Goal: Task Accomplishment & Management: Complete application form

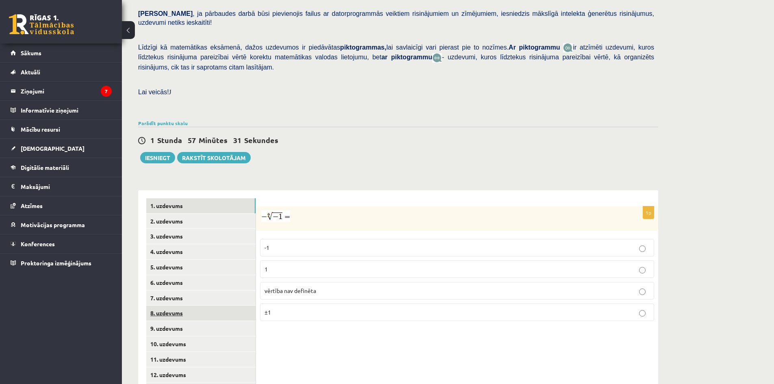
scroll to position [214, 0]
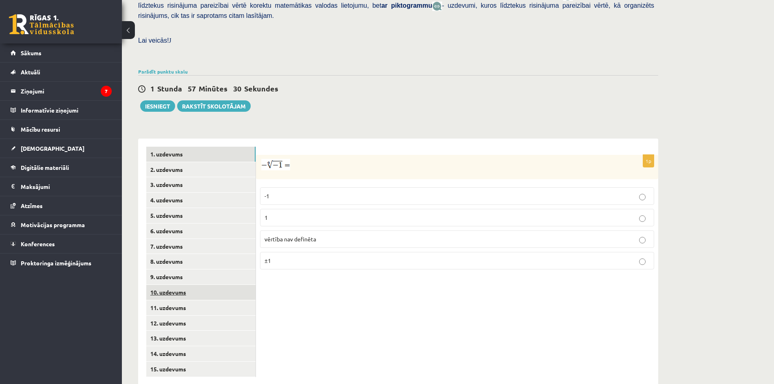
click at [211, 285] on link "10. uzdevums" at bounding box center [200, 292] width 109 height 15
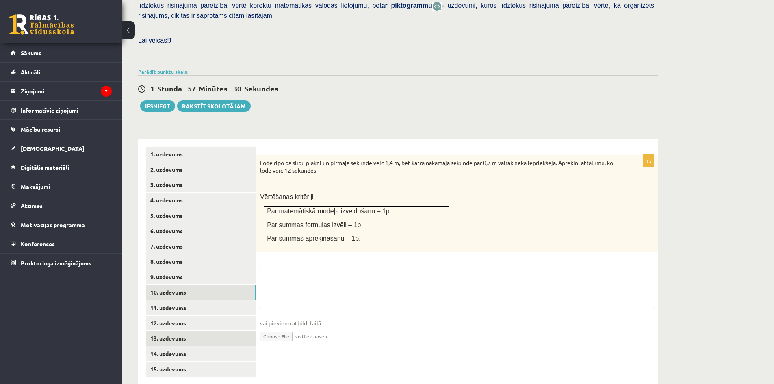
click at [206, 331] on link "13. uzdevums" at bounding box center [200, 338] width 109 height 15
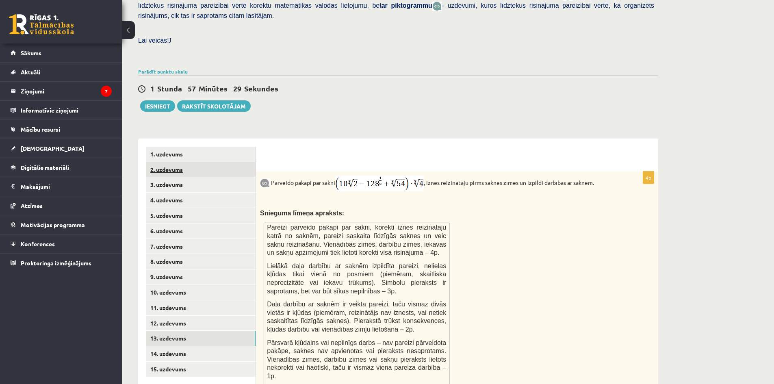
click at [208, 162] on link "2. uzdevums" at bounding box center [200, 169] width 109 height 15
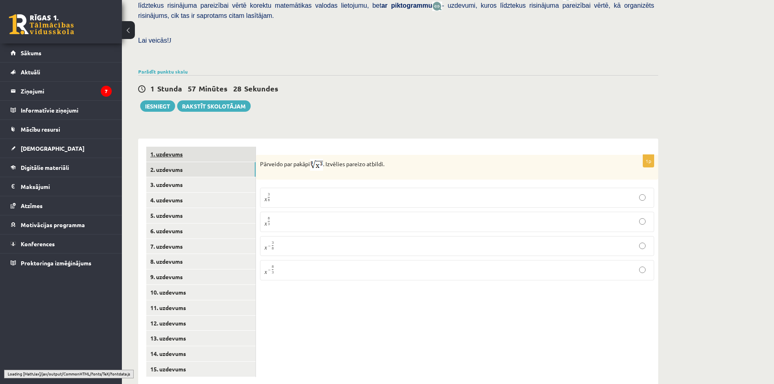
click at [208, 147] on link "1. uzdevums" at bounding box center [200, 154] width 109 height 15
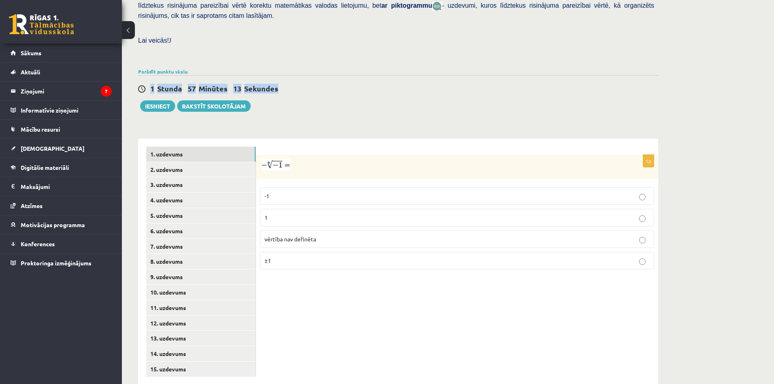
drag, startPoint x: 150, startPoint y: 70, endPoint x: 303, endPoint y: 70, distance: 153.6
click at [303, 84] on div "1 Stunda 57 Minūtes 13 Sekundes" at bounding box center [398, 89] width 520 height 11
click at [342, 84] on div "1 Stunda 57 Minūtes 13 Sekundes" at bounding box center [398, 89] width 520 height 11
click at [142, 383] on div "Matemātika JK 12.b2 klase 1. ieskaite , [PERSON_NAME] (12.b2 JK klase) [PERSON_…" at bounding box center [398, 109] width 552 height 584
click at [312, 80] on div "1 Stunda 56 Minūtes 25 Sekundes Ieskaite saglabāta! Iesniegt Rakstīt skolotājam" at bounding box center [398, 93] width 520 height 37
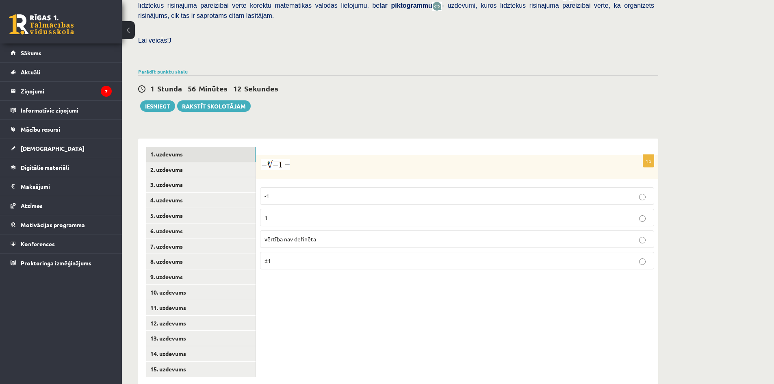
click at [330, 96] on div "Matemātika JK 12.b2 klase 1. ieskaite , [PERSON_NAME] (12.b2 JK klase) [PERSON_…" at bounding box center [398, 109] width 552 height 584
click at [311, 183] on fieldset "-1 1 vērtība nav definēta ±1" at bounding box center [457, 227] width 394 height 89
click at [312, 187] on label "-1" at bounding box center [457, 195] width 394 height 17
click at [285, 192] on p "-1" at bounding box center [456, 196] width 385 height 9
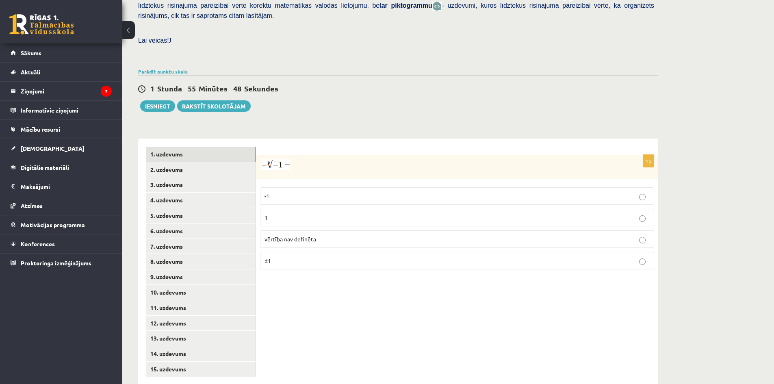
click at [293, 192] on p "-1" at bounding box center [456, 196] width 385 height 9
click at [295, 192] on p "-1" at bounding box center [456, 196] width 385 height 9
click at [223, 162] on link "2. uzdevums" at bounding box center [200, 169] width 109 height 15
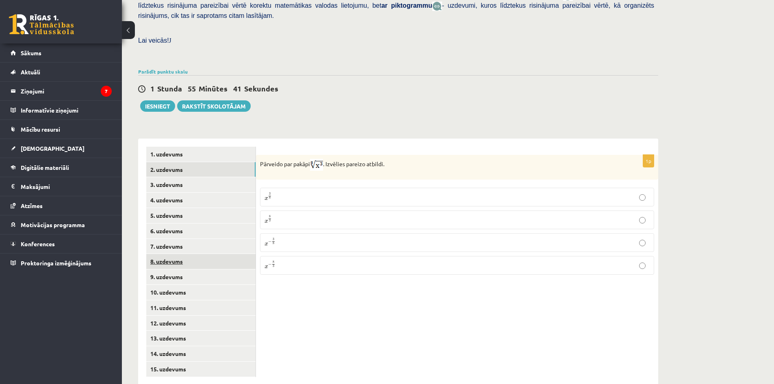
click at [210, 254] on link "8. uzdevums" at bounding box center [200, 261] width 109 height 15
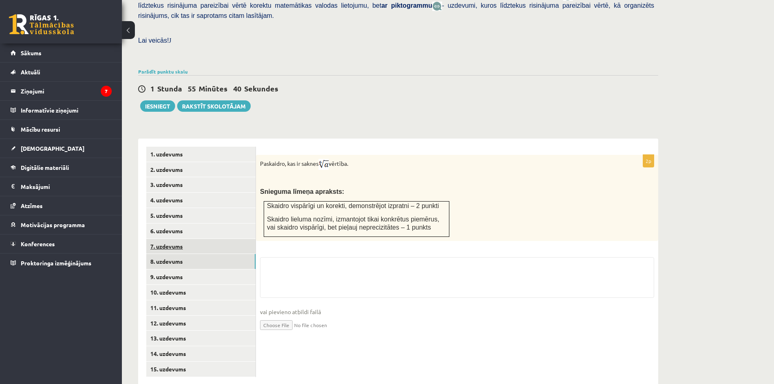
click at [204, 239] on link "7. uzdevums" at bounding box center [200, 246] width 109 height 15
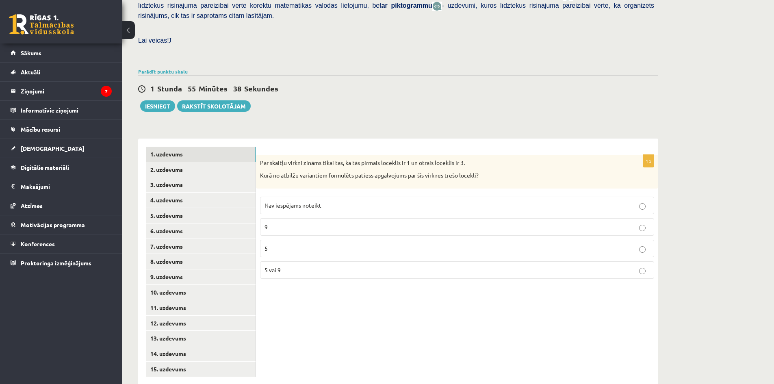
click at [194, 147] on link "1. uzdevums" at bounding box center [200, 154] width 109 height 15
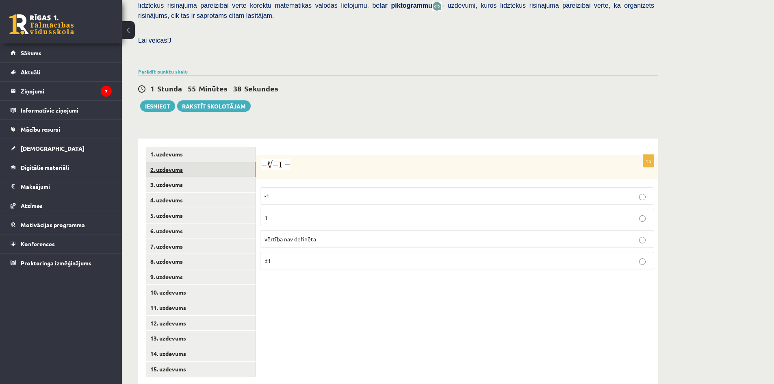
click at [196, 162] on link "2. uzdevums" at bounding box center [200, 169] width 109 height 15
click at [310, 192] on p "x 3 8 x 3 8" at bounding box center [456, 197] width 385 height 10
click at [195, 177] on link "3. uzdevums" at bounding box center [200, 184] width 109 height 15
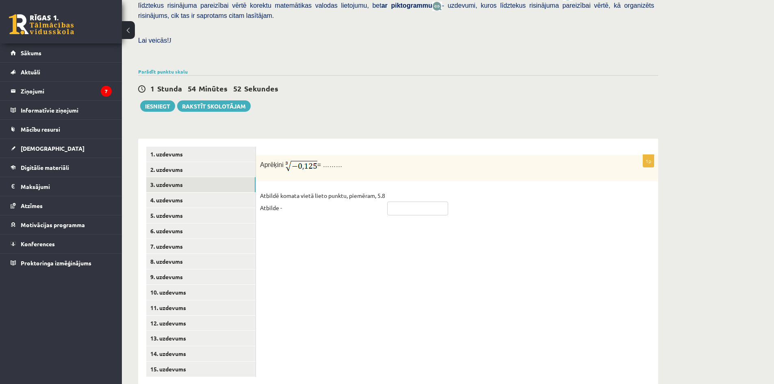
drag, startPoint x: 416, startPoint y: 191, endPoint x: 417, endPoint y: 197, distance: 6.6
click at [416, 201] on input "text" at bounding box center [417, 208] width 61 height 14
click at [432, 245] on div "1p Aprēķini = ……… Atbildē komata vietā lieto punktu, piemēram, 5.8 Atbilde -" at bounding box center [457, 262] width 402 height 247
click at [412, 201] on input "text" at bounding box center [417, 208] width 61 height 14
click at [385, 259] on div "1p Aprēķini = ……… Atbildē komata vietā lieto punktu, piemēram, 5.8 Atbilde -" at bounding box center [457, 262] width 402 height 247
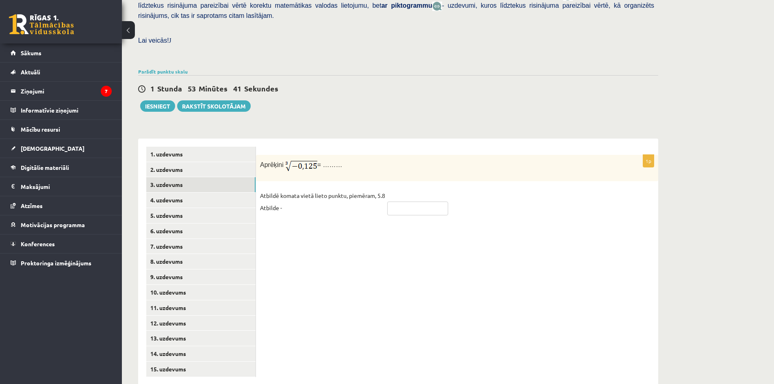
click at [400, 201] on input "text" at bounding box center [417, 208] width 61 height 14
type input "****"
click at [382, 210] on div "1p Aprēķini = ……… Atbildē komata vietā lieto punktu, piemēram, 5.8 Atbilde - **…" at bounding box center [457, 262] width 402 height 247
click at [205, 193] on link "4. uzdevums" at bounding box center [200, 200] width 109 height 15
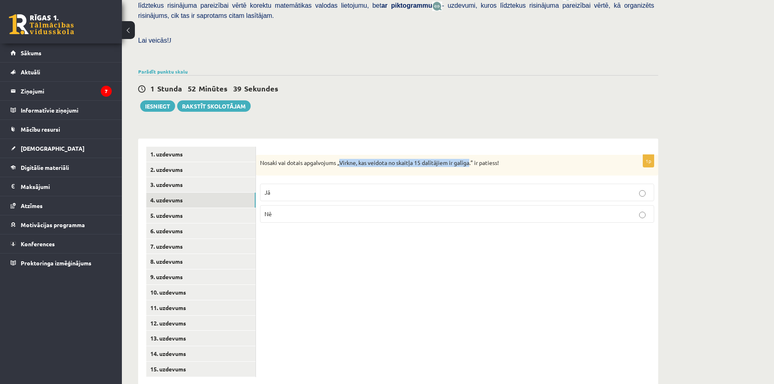
drag, startPoint x: 465, startPoint y: 144, endPoint x: 339, endPoint y: 153, distance: 126.6
click at [339, 155] on div "Nosaki vai dotais apgalvojums „Virkne, kas veidota no skaitļa 15 dalītājiem ir …" at bounding box center [457, 165] width 402 height 21
copy p "Virkne, kas veidota no skaitļa 15 dalītājiem ir galīga"
click at [425, 99] on div "Matemātika JK 12.b2 klase 1. ieskaite , [PERSON_NAME] (12.b2 JK klase) [PERSON_…" at bounding box center [398, 109] width 552 height 584
click at [349, 205] on label "Nē" at bounding box center [457, 213] width 394 height 17
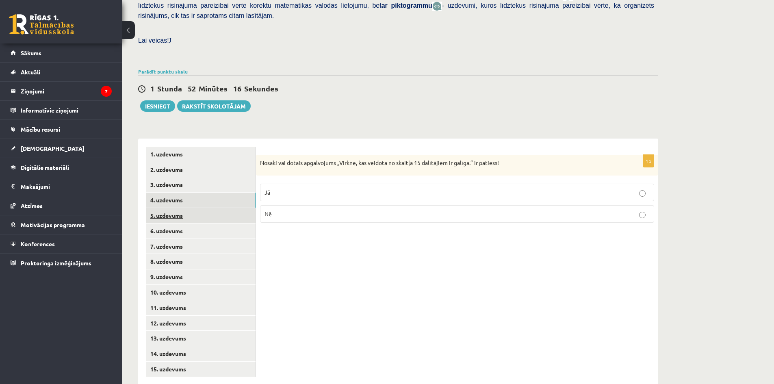
click at [198, 208] on link "5. uzdevums" at bounding box center [200, 215] width 109 height 15
click at [386, 189] on p "Jā" at bounding box center [456, 193] width 385 height 9
click at [232, 223] on link "6. uzdevums" at bounding box center [200, 230] width 109 height 15
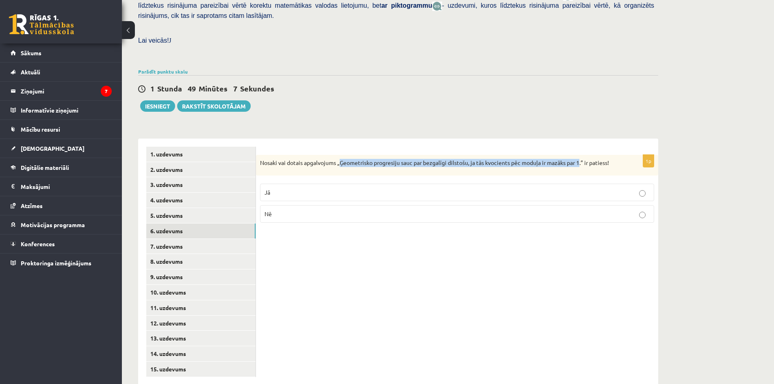
drag, startPoint x: 340, startPoint y: 148, endPoint x: 575, endPoint y: 149, distance: 235.6
click at [575, 159] on p "Nosaki vai dotais apgalvojums „Ģeometrisko progresiju sauc par bezgalīgi dilsto…" at bounding box center [436, 163] width 353 height 8
copy p "Ģeometrisko progresiju sauc par bezgalīgi dilstošu, ja tās kvocients pēc moduļa…"
click at [421, 111] on div "Matemātika JK 12.b2 klase 1. ieskaite , [PERSON_NAME] (12.b2 JK klase) [PERSON_…" at bounding box center [398, 109] width 552 height 584
drag, startPoint x: 357, startPoint y: 177, endPoint x: 306, endPoint y: 171, distance: 51.9
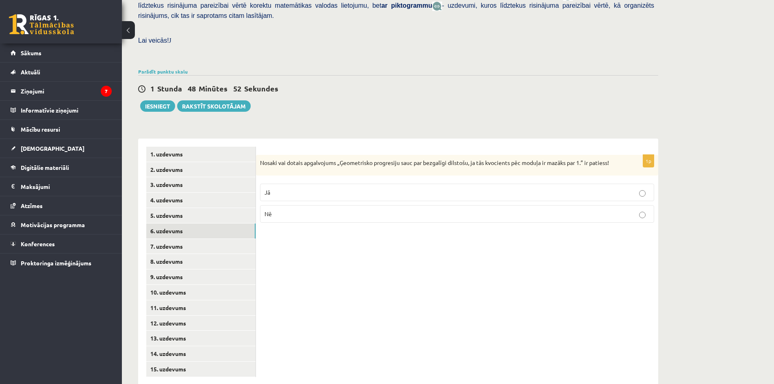
click at [357, 188] on p "Jā" at bounding box center [456, 192] width 385 height 9
click at [224, 239] on link "7. uzdevums" at bounding box center [200, 246] width 109 height 15
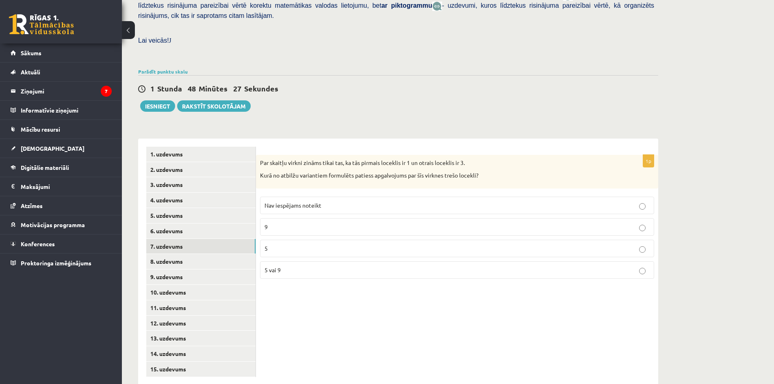
click at [311, 266] on p "5 vai 9" at bounding box center [456, 270] width 385 height 9
click at [312, 266] on p "5 vai 9" at bounding box center [456, 270] width 385 height 9
drag, startPoint x: 270, startPoint y: 258, endPoint x: 260, endPoint y: 258, distance: 10.2
click at [260, 258] on div "1p Par skaitļu virkni zināms tikai tas, ka tās pirmais loceklis ir 1 un otrais …" at bounding box center [457, 220] width 402 height 130
click at [274, 261] on label "5 vai 9" at bounding box center [457, 269] width 394 height 17
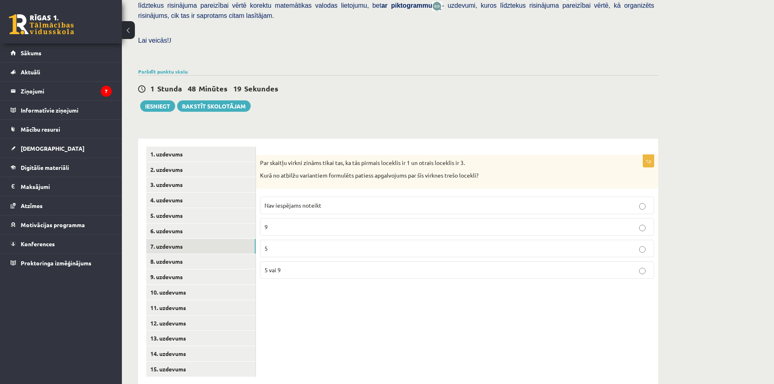
drag, startPoint x: 319, startPoint y: 306, endPoint x: 364, endPoint y: 218, distance: 98.5
click at [320, 306] on div "1p Par skaitļu virkni zināms tikai tas, ka tās pirmais loceklis ir 1 un otrais …" at bounding box center [457, 262] width 402 height 247
drag, startPoint x: 150, startPoint y: 95, endPoint x: 335, endPoint y: 59, distance: 188.2
click at [335, 75] on div "1 Stunda 47 Minūtes 56 Sekundes Ieskaite saglabāta! Iesniegt Rakstīt skolotājam" at bounding box center [398, 93] width 520 height 37
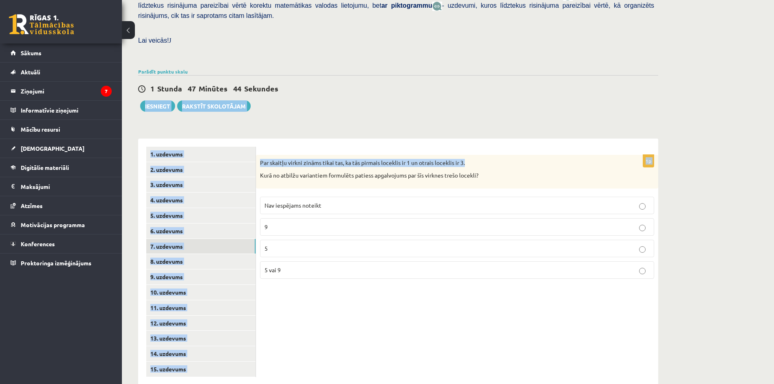
drag, startPoint x: 504, startPoint y: 94, endPoint x: 497, endPoint y: 86, distance: 10.7
click at [503, 93] on div "Matemātika JK 12.b2 klase 1. ieskaite , [PERSON_NAME] (12.b2 JK klase) [PERSON_…" at bounding box center [398, 109] width 552 height 584
click at [491, 82] on div "1 Stunda 47 Minūtes 44 Sekundes Ieskaite saglabāta! Iesniegt Rakstīt skolotājam" at bounding box center [398, 93] width 520 height 37
click at [522, 147] on form "1p Par skaitļu virkni zināms tikai tas, ka tās pirmais loceklis ir 1 un otrais …" at bounding box center [457, 216] width 386 height 139
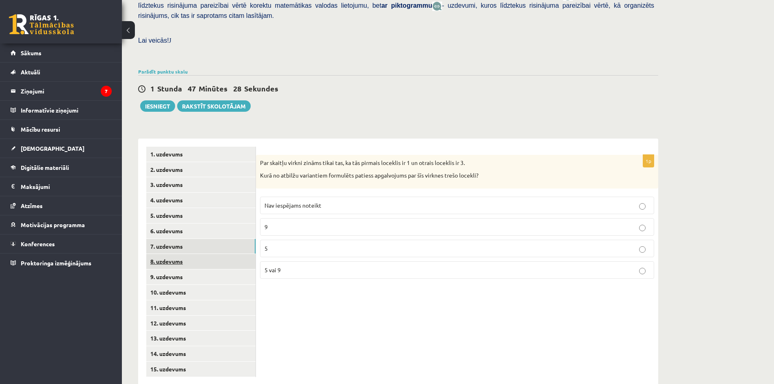
click at [203, 254] on link "8. uzdevums" at bounding box center [200, 261] width 109 height 15
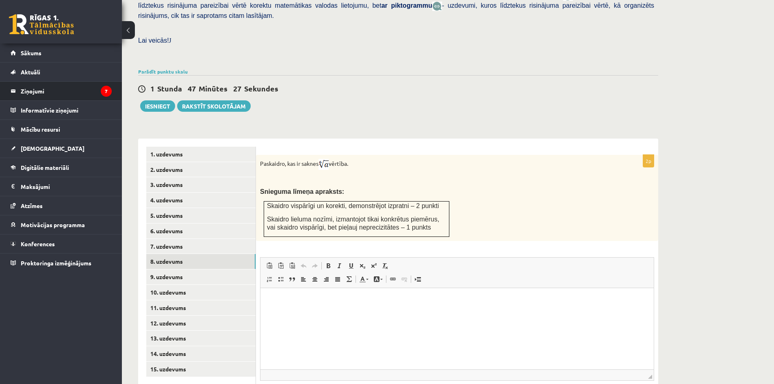
scroll to position [0, 0]
click at [334, 88] on div "1 Stunda 47 Minūtes 11 Sekundes Ieskaite saglabāta! Iesniegt Rakstīt skolotājam" at bounding box center [398, 93] width 520 height 37
click at [229, 269] on link "9. uzdevums" at bounding box center [200, 276] width 109 height 15
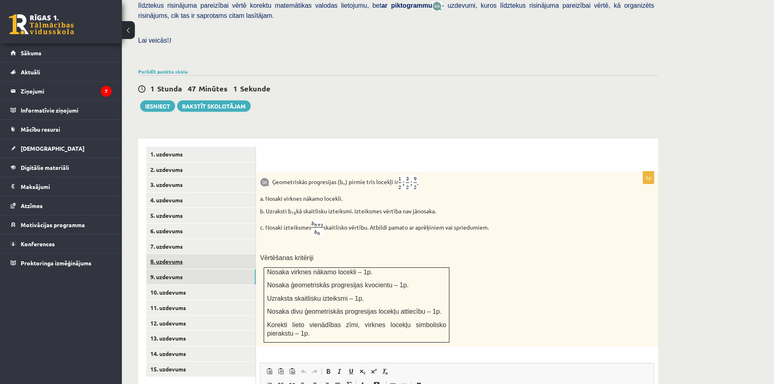
click at [181, 254] on link "8. uzdevums" at bounding box center [200, 261] width 109 height 15
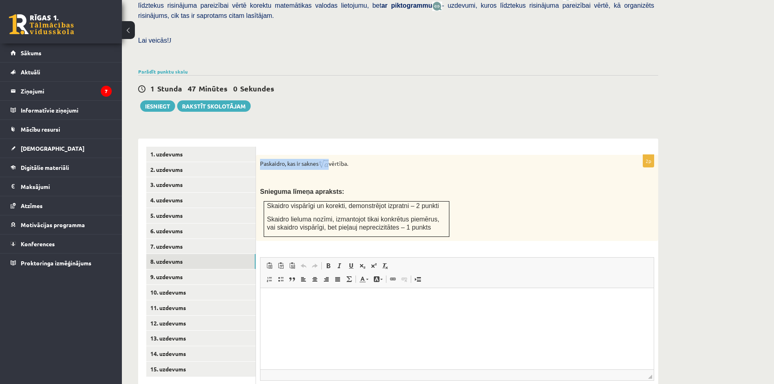
drag, startPoint x: 329, startPoint y: 147, endPoint x: 322, endPoint y: 147, distance: 6.9
click at [322, 159] on p "Paskaidro, kas ir saknes vērtība." at bounding box center [436, 164] width 353 height 11
click at [360, 159] on p "Paskaidro, kas ir saknes vērtība." at bounding box center [436, 164] width 353 height 11
drag, startPoint x: 349, startPoint y: 145, endPoint x: 257, endPoint y: 147, distance: 92.2
click at [257, 155] on div "Paskaidro, kas ir saknes vērtība. Snieguma līmeņa apraksts: Skaidro vispārīgi u…" at bounding box center [457, 198] width 402 height 86
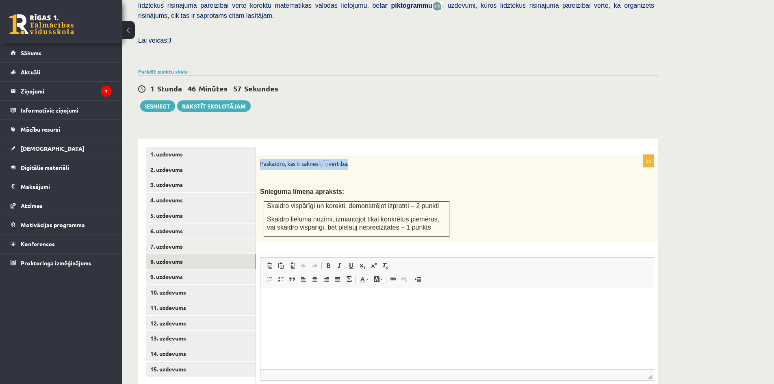
copy p "Paskaidro, kas ir saknes vērtība"
click at [353, 155] on div "Paskaidro, kas ir saknes vērtība. Snieguma līmeņa apraksts: Skaidro vispārīgi u…" at bounding box center [457, 198] width 402 height 86
drag, startPoint x: 331, startPoint y: 149, endPoint x: 323, endPoint y: 148, distance: 8.2
click at [323, 159] on p "Paskaidro, kas ir saknes vērtība." at bounding box center [436, 164] width 353 height 11
click at [423, 175] on p at bounding box center [436, 179] width 353 height 8
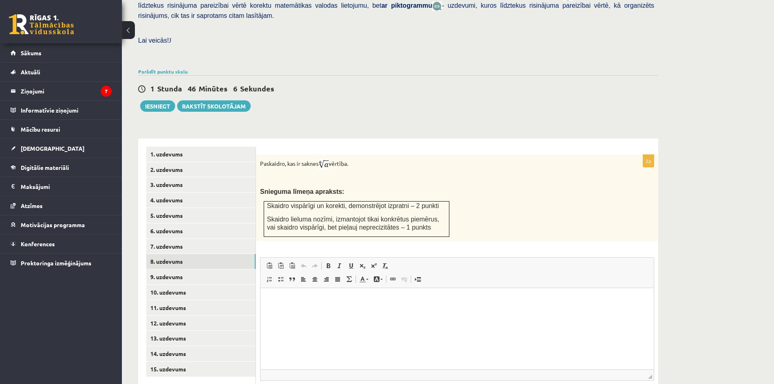
drag, startPoint x: 369, startPoint y: 309, endPoint x: 367, endPoint y: 315, distance: 6.3
click at [368, 310] on html at bounding box center [456, 300] width 393 height 25
click at [167, 362] on link "15. uzdevums" at bounding box center [200, 369] width 109 height 15
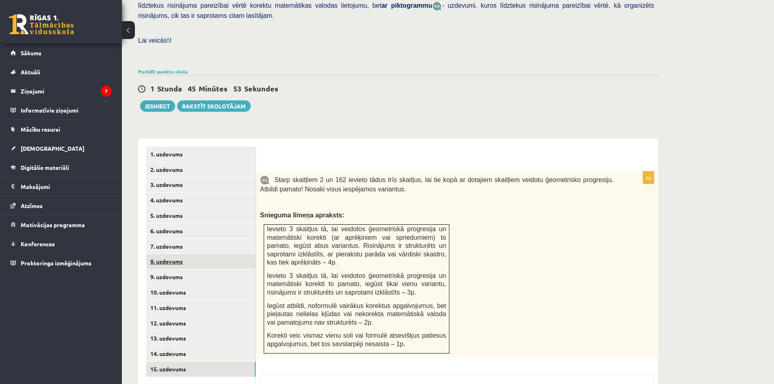
click at [195, 254] on link "8. uzdevums" at bounding box center [200, 261] width 109 height 15
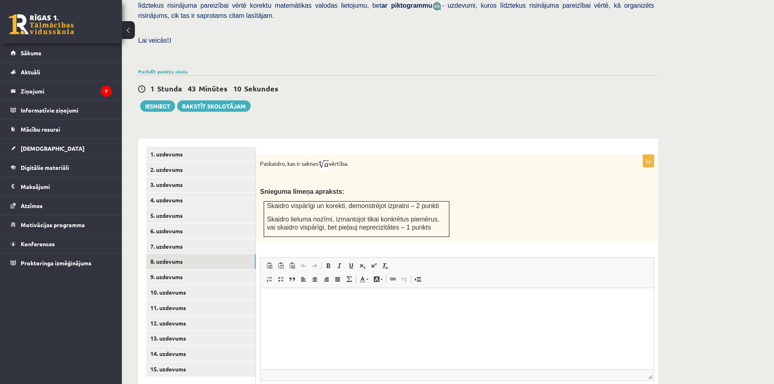
scroll to position [264, 0]
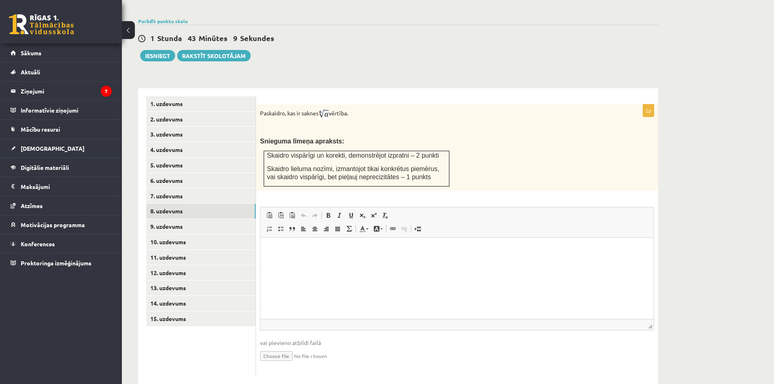
click at [282, 347] on input "file" at bounding box center [457, 355] width 394 height 17
type input "**********"
click at [277, 364] on link "Iesniegtā atbilde" at bounding box center [281, 368] width 43 height 9
click at [173, 219] on link "9. uzdevums" at bounding box center [200, 226] width 109 height 15
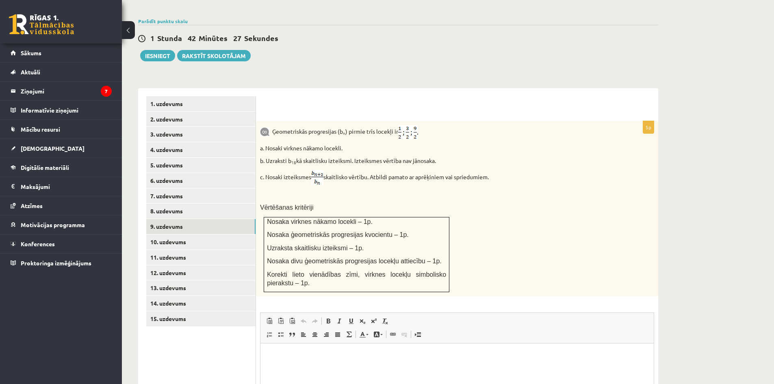
scroll to position [346, 0]
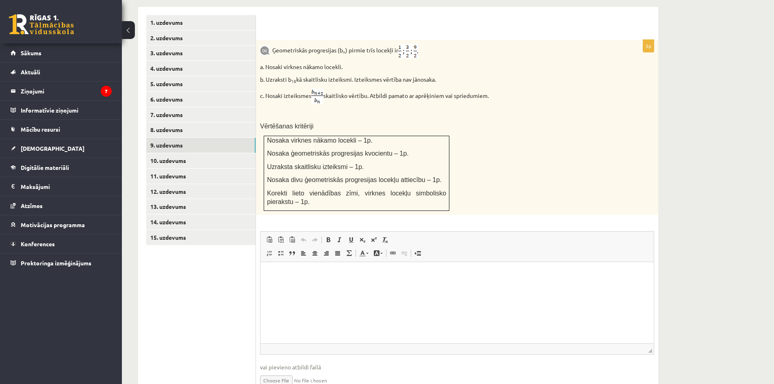
click at [499, 172] on div "Ģeometriskās progresijas (b n ) pirmie trīs locekļi ir a. Nosaki virknes nākamo…" at bounding box center [457, 127] width 402 height 175
drag, startPoint x: 412, startPoint y: 164, endPoint x: 301, endPoint y: 166, distance: 111.3
click at [301, 176] on span "Nosaka divu ģeometriskās progresijas locekļu attiecību – 1p." at bounding box center [354, 179] width 175 height 7
copy span "ģeometriskās progresijas locekļu attiecību"
click at [555, 169] on div "Ģeometriskās progresijas (b n ) pirmie trīs locekļi ir a. Nosaki virknes nākamo…" at bounding box center [457, 127] width 402 height 175
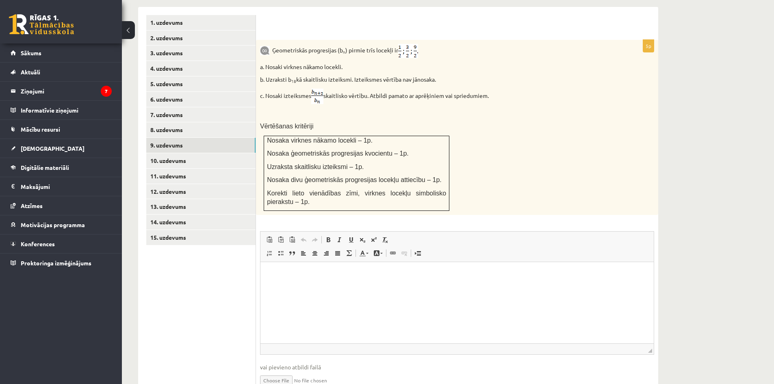
click at [606, 163] on div "Ģeometriskās progresijas (b n ) pirmie trīs locekļi ir a. Nosaki virknes nākamo…" at bounding box center [457, 127] width 402 height 175
click at [284, 371] on input "file" at bounding box center [457, 379] width 394 height 17
type input "**********"
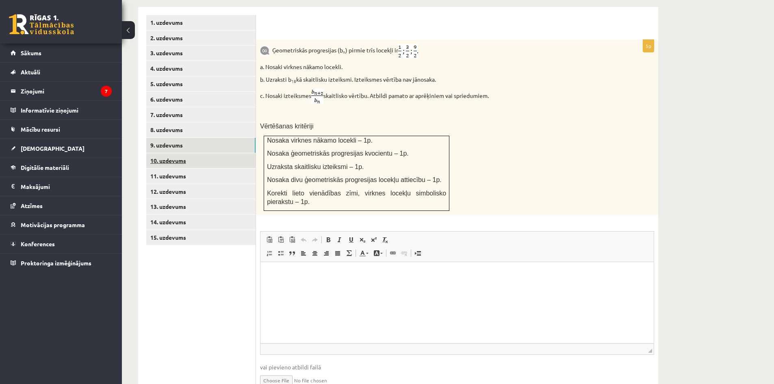
click at [209, 153] on link "10. uzdevums" at bounding box center [200, 160] width 109 height 15
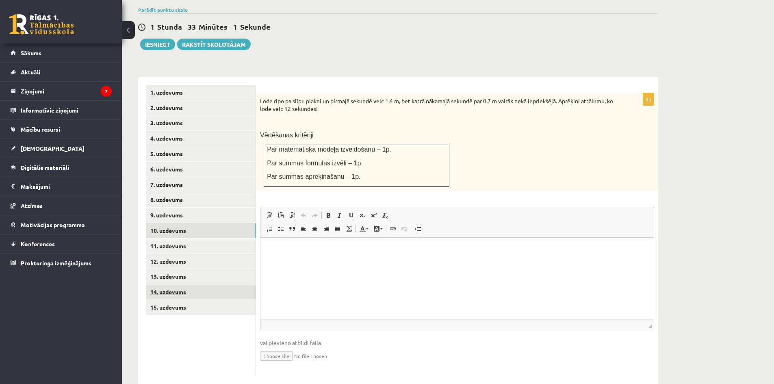
scroll to position [0, 0]
click at [507, 97] on p "Lode ripo pa slīpu plakni un pirmajā sekundē veic 1,4 m, bet katrā nākamajā sek…" at bounding box center [436, 105] width 353 height 16
click at [469, 144] on div "Lode ripo pa slīpu plakni un pirmajā sekundē veic 1,4 m, bet katrā nākamajā sek…" at bounding box center [457, 141] width 402 height 97
click at [460, 118] on p at bounding box center [436, 122] width 353 height 8
click at [284, 77] on div "3p Lode ripo pa slīpu plakni un pirmajā sekundē veic 1,4 m, bet katrā nākamajā …" at bounding box center [457, 230] width 402 height 307
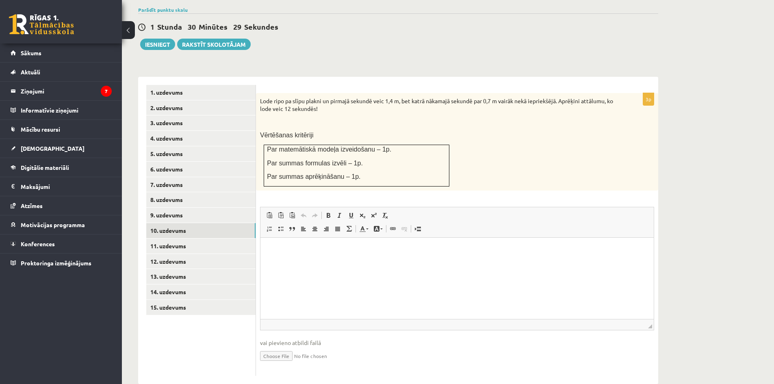
click at [497, 133] on div "Lode ripo pa slīpu plakni un pirmajā sekundē veic 1,4 m, bet katrā nākamajā sek…" at bounding box center [457, 141] width 402 height 97
click at [475, 162] on div "Lode ripo pa slīpu plakni un pirmajā sekundē veic 1,4 m, bet katrā nākamajā sek…" at bounding box center [457, 141] width 402 height 97
drag, startPoint x: 292, startPoint y: 94, endPoint x: 285, endPoint y: 94, distance: 6.9
click at [285, 97] on p "Lode ripo pa slīpu plakni un pirmajā sekundē veic 1,4 m, bet katrā nākamajā sek…" at bounding box center [436, 105] width 353 height 16
click at [416, 118] on p at bounding box center [436, 122] width 353 height 8
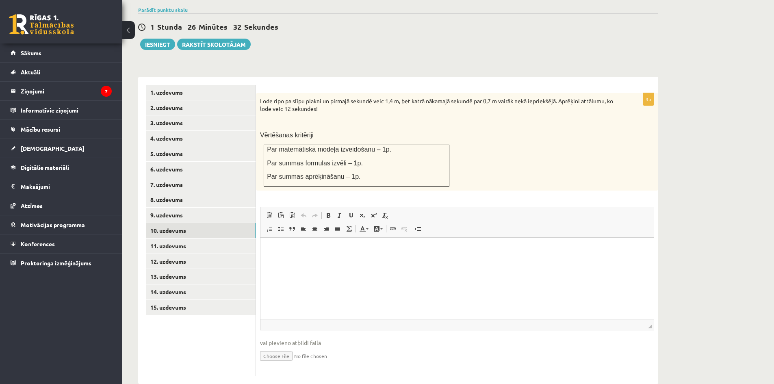
click at [273, 347] on input "file" at bounding box center [457, 355] width 394 height 17
type input "**********"
click at [283, 364] on link "Iesniegtā atbilde" at bounding box center [281, 368] width 43 height 9
click at [190, 238] on link "11. uzdevums" at bounding box center [200, 245] width 109 height 15
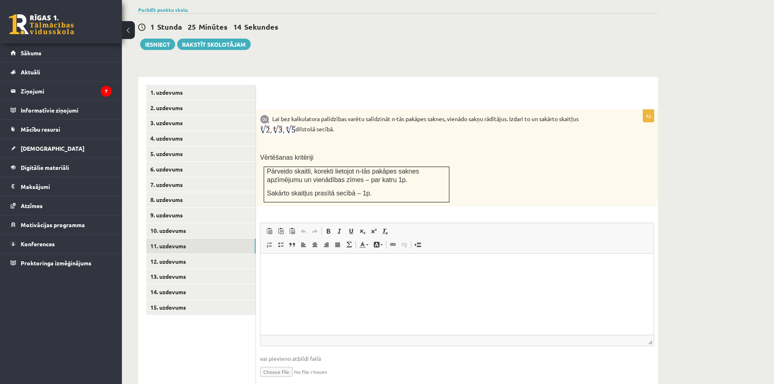
click at [295, 124] on img at bounding box center [277, 129] width 35 height 11
drag, startPoint x: 580, startPoint y: 102, endPoint x: 612, endPoint y: 107, distance: 32.5
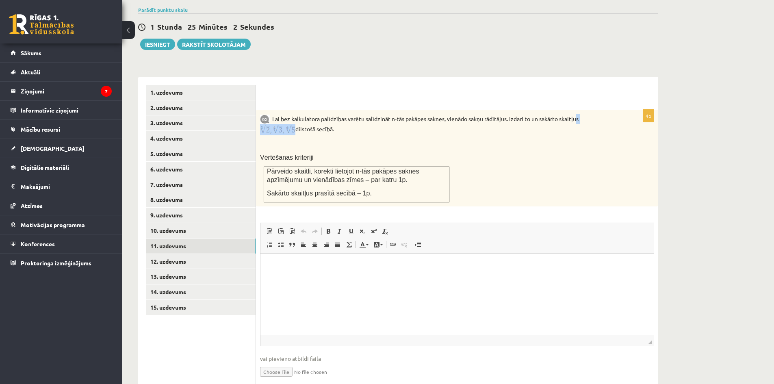
click at [612, 114] on p "Lai bez kalkulatora palīdzības varētu salīdzināt n-tās pakāpes saknes, vienādo …" at bounding box center [436, 125] width 353 height 22
click at [617, 117] on div "Lai bez kalkulatora palīdzības varētu salīdzināt n-tās pakāpes saknes, vienādo …" at bounding box center [457, 158] width 402 height 97
click at [238, 254] on link "12. uzdevums" at bounding box center [200, 261] width 109 height 15
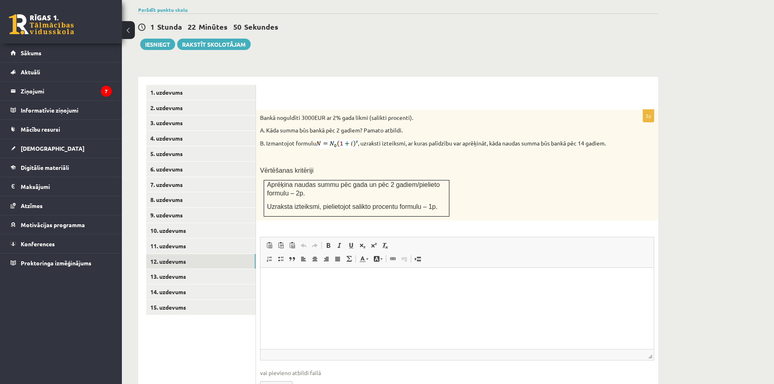
click at [375, 93] on div at bounding box center [457, 97] width 386 height 9
drag, startPoint x: 301, startPoint y: 100, endPoint x: 341, endPoint y: 104, distance: 39.6
click at [341, 114] on p "Bankā noguldīti 3000EUR ar 2% gada likmi (salikti procenti)." at bounding box center [436, 118] width 353 height 8
click at [415, 93] on div at bounding box center [457, 97] width 386 height 9
click at [298, 77] on div "3p Bankā noguldīti 3000EUR ar 2% gada likmi (salikti procenti). A. Kāda summa b…" at bounding box center [457, 246] width 402 height 338
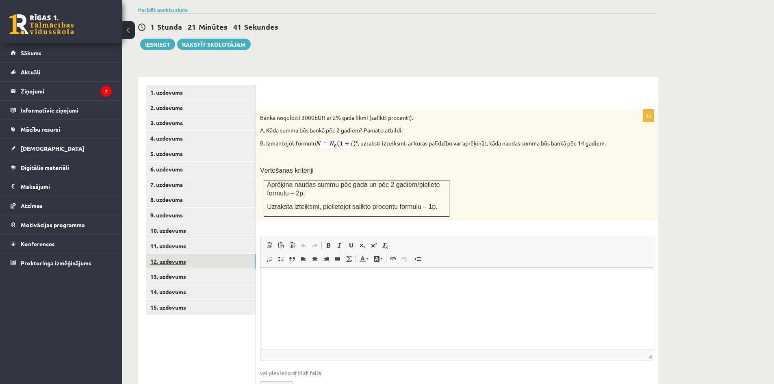
click at [185, 254] on link "12. uzdevums" at bounding box center [200, 261] width 109 height 15
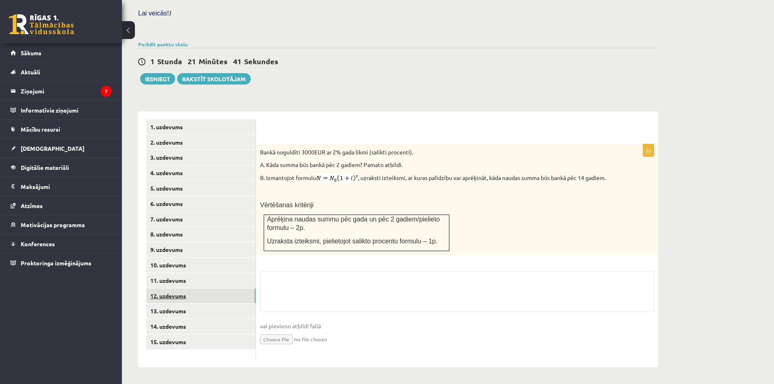
scroll to position [224, 0]
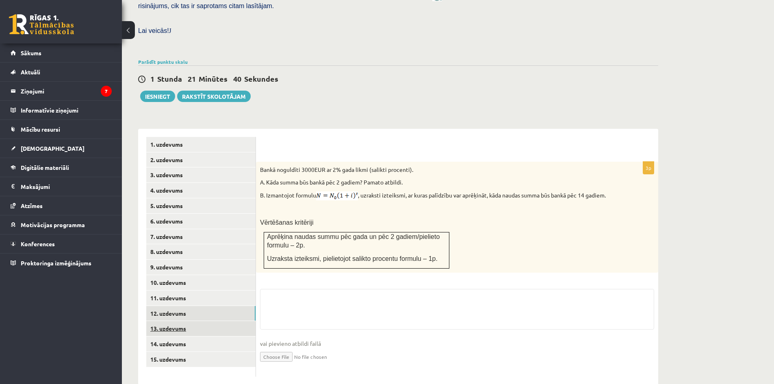
click at [202, 321] on link "13. uzdevums" at bounding box center [200, 328] width 109 height 15
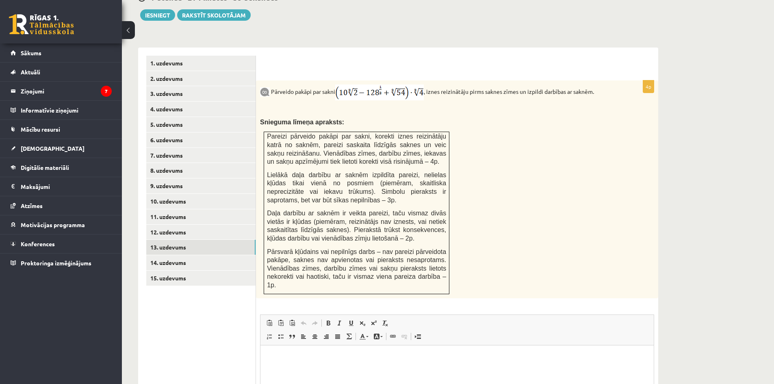
scroll to position [0, 0]
click at [160, 255] on link "14. uzdevums" at bounding box center [200, 262] width 109 height 15
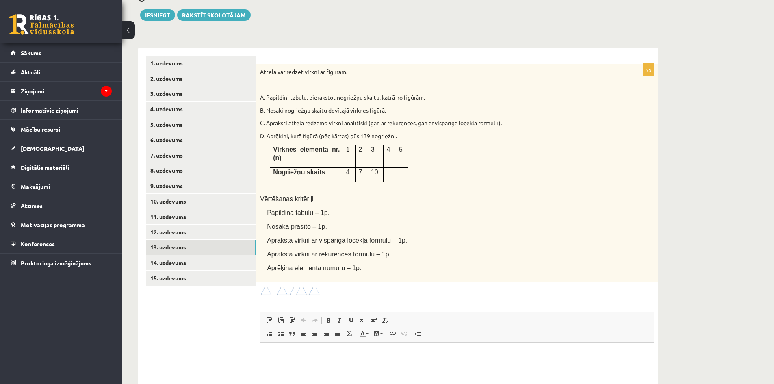
click at [207, 240] on link "13. uzdevums" at bounding box center [200, 247] width 109 height 15
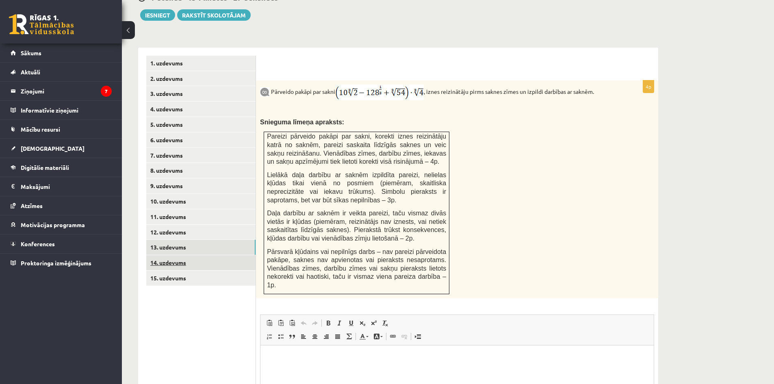
click at [177, 255] on link "14. uzdevums" at bounding box center [200, 262] width 109 height 15
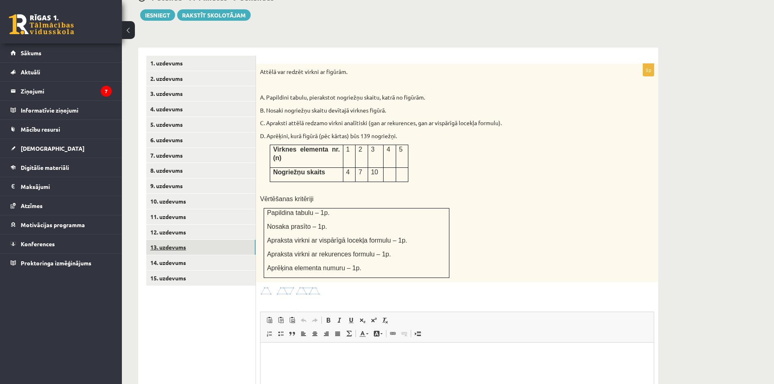
click at [241, 240] on link "13. uzdevums" at bounding box center [200, 247] width 109 height 15
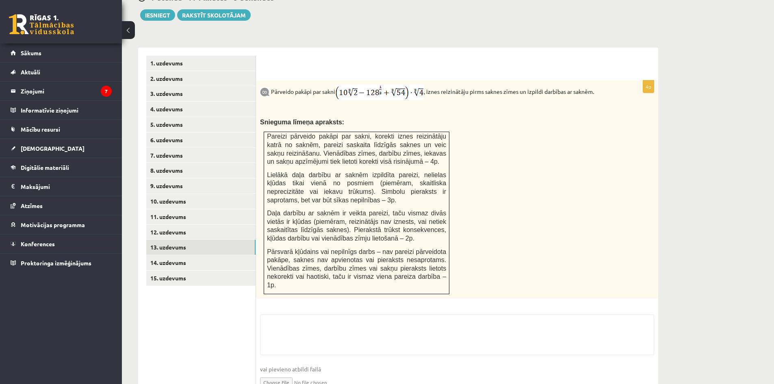
click at [283, 373] on input "file" at bounding box center [457, 381] width 394 height 17
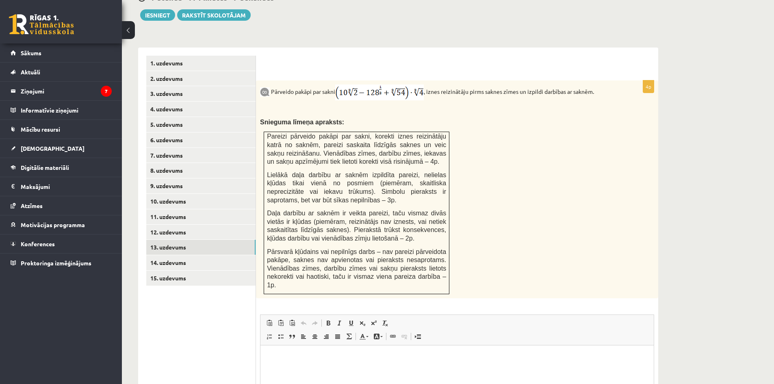
type input "**********"
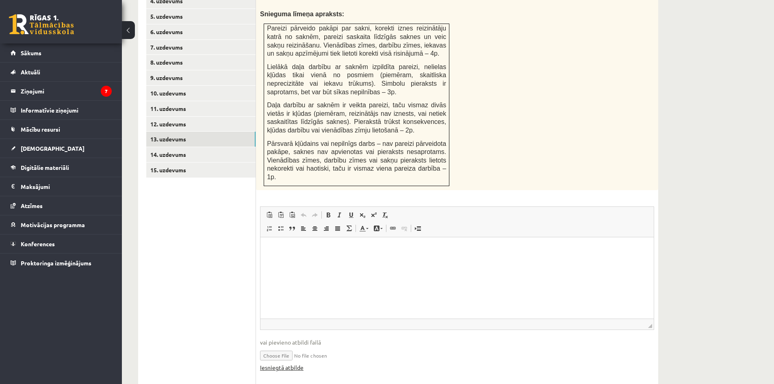
click at [286, 363] on link "Iesniegtā atbilde" at bounding box center [281, 367] width 43 height 9
click at [206, 147] on link "14. uzdevums" at bounding box center [200, 154] width 109 height 15
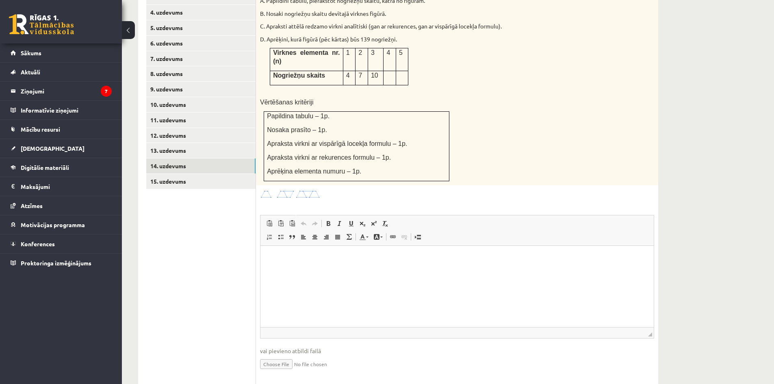
scroll to position [321, 0]
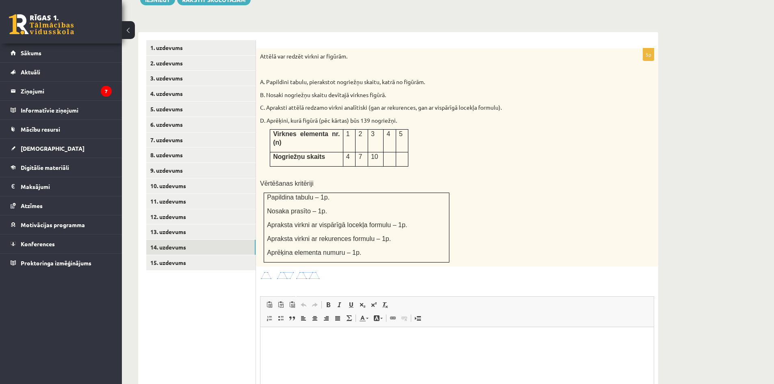
click at [269, 271] on img at bounding box center [290, 275] width 61 height 9
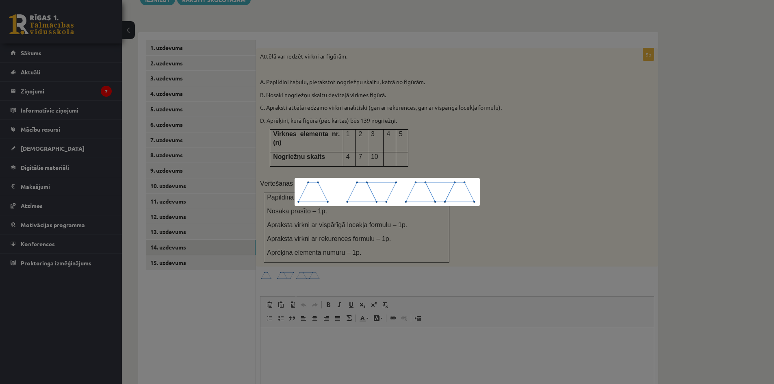
click at [539, 193] on div at bounding box center [387, 192] width 774 height 384
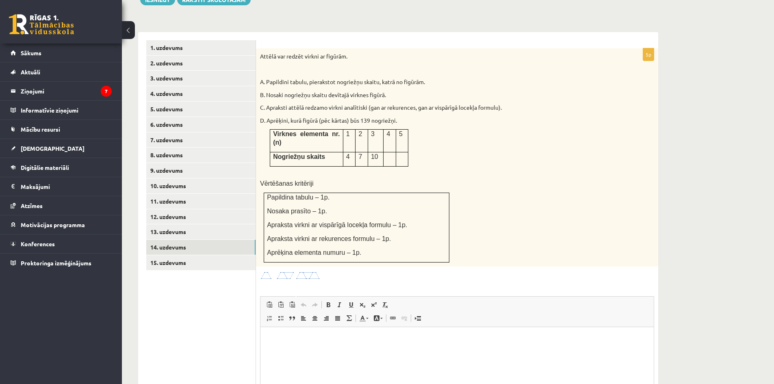
click at [474, 206] on div "Attēlā var redzēt virkni ar figūrām. A. Papildini tabulu, pierakstot nogriežņu …" at bounding box center [457, 157] width 402 height 218
click at [490, 235] on div "Attēlā var redzēt virkni ar figūrām. A. Papildini tabulu, pierakstot nogriežņu …" at bounding box center [457, 157] width 402 height 218
click at [491, 167] on div "Attēlā var redzēt virkni ar figūrām. A. Papildini tabulu, pierakstot nogriežņu …" at bounding box center [457, 157] width 402 height 218
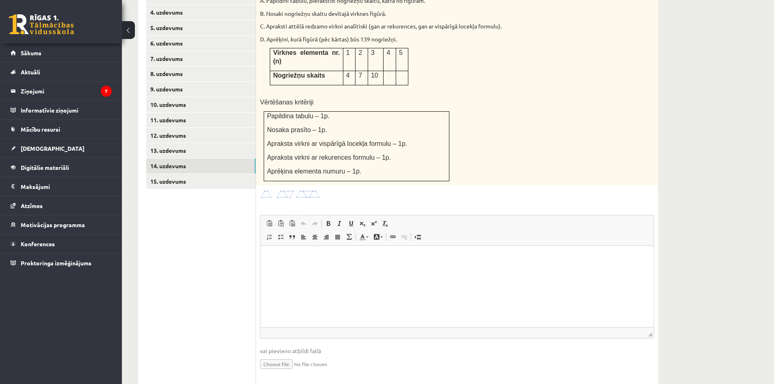
click at [288, 355] on input "file" at bounding box center [457, 363] width 394 height 17
type input "**********"
click at [286, 372] on link "Iesniegtā atbilde" at bounding box center [281, 376] width 43 height 9
click at [186, 174] on link "15. uzdevums" at bounding box center [200, 181] width 109 height 15
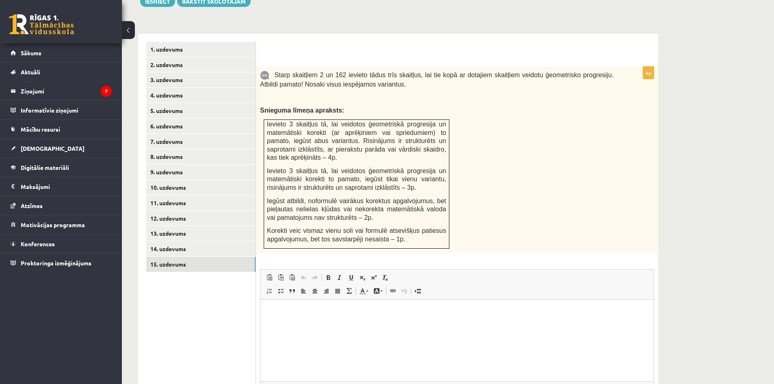
scroll to position [321, 0]
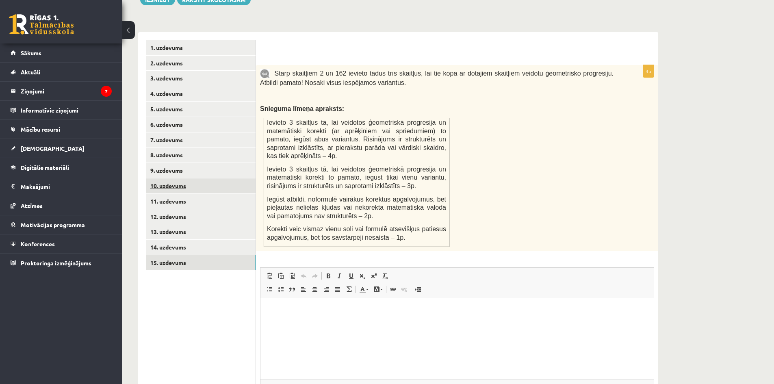
click at [199, 178] on link "10. uzdevums" at bounding box center [200, 185] width 109 height 15
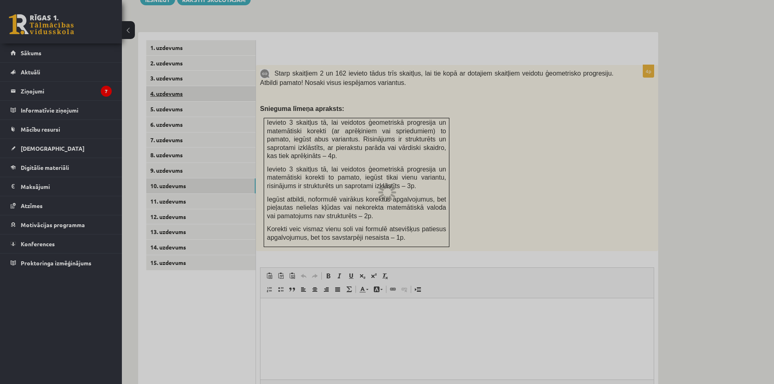
scroll to position [214, 0]
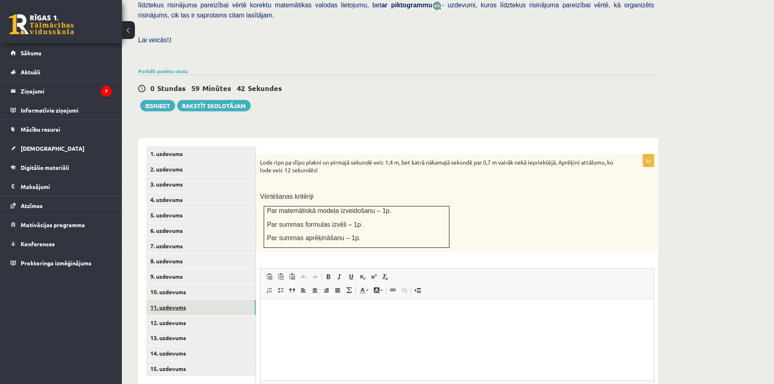
click at [186, 300] on link "11. uzdevums" at bounding box center [200, 307] width 109 height 15
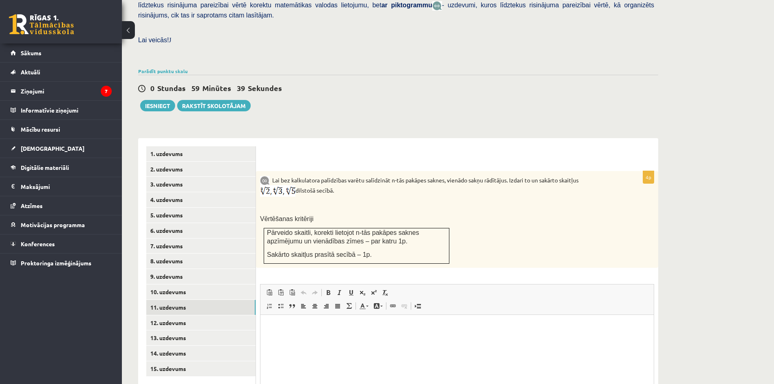
scroll to position [290, 0]
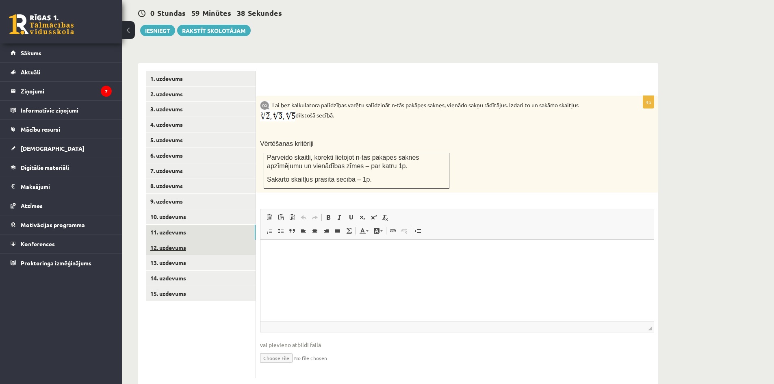
click at [230, 240] on link "12. uzdevums" at bounding box center [200, 247] width 109 height 15
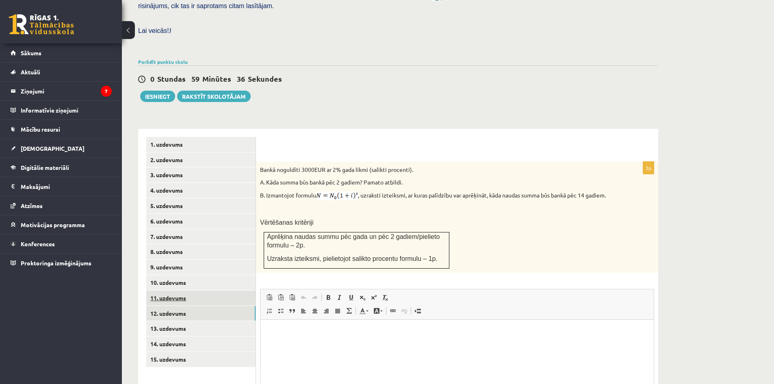
scroll to position [0, 0]
click at [191, 290] on link "11. uzdevums" at bounding box center [200, 297] width 109 height 15
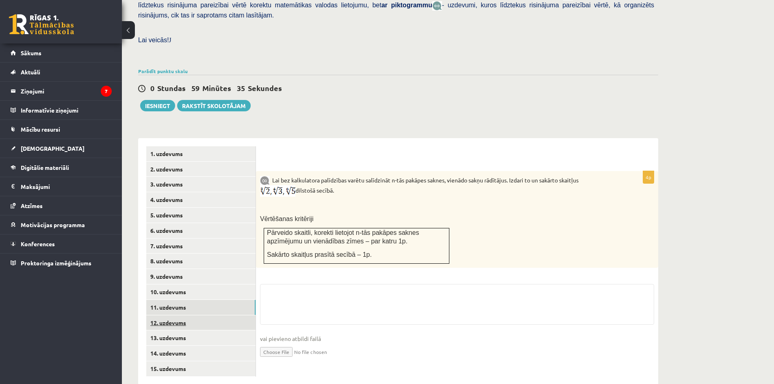
click at [191, 315] on link "12. uzdevums" at bounding box center [200, 322] width 109 height 15
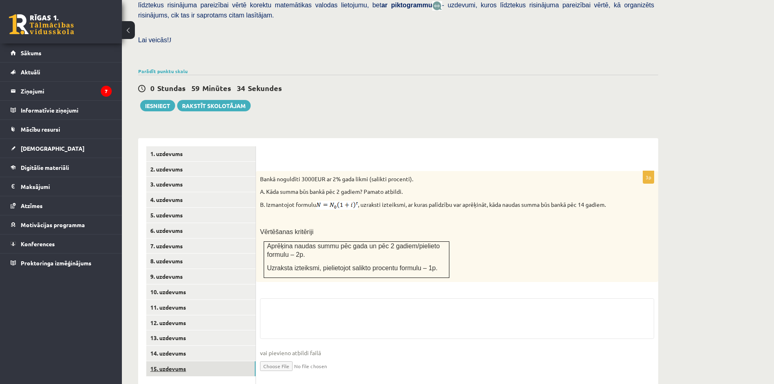
click at [197, 361] on link "15. uzdevums" at bounding box center [200, 368] width 109 height 15
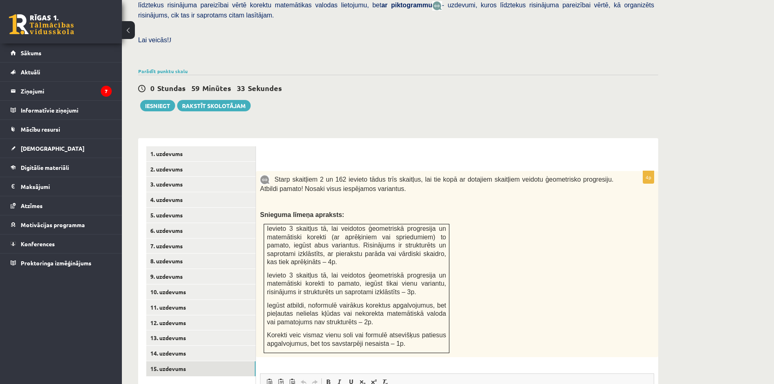
scroll to position [0, 0]
drag, startPoint x: 152, startPoint y: 72, endPoint x: 312, endPoint y: 71, distance: 160.9
click at [334, 83] on div "0 Stundas 57 Minūtes 51 Sekundes" at bounding box center [398, 88] width 520 height 11
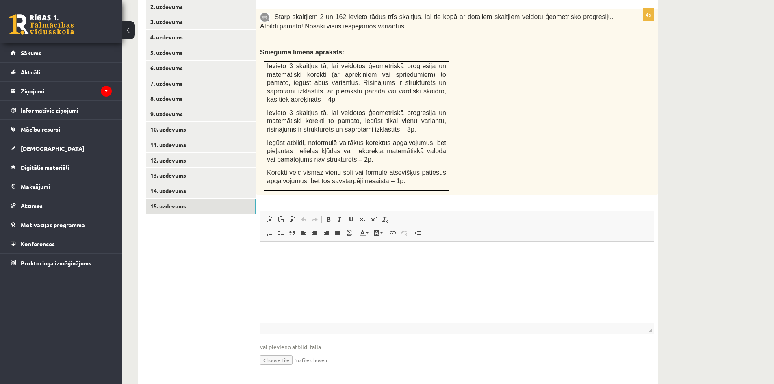
click at [281, 351] on input "file" at bounding box center [457, 359] width 394 height 17
type input "**********"
click at [282, 368] on link "Iesniegtā atbilde" at bounding box center [281, 372] width 43 height 9
click at [486, 151] on div "Starp skaitļiem 2 un 162 ievieto tādus trīs skaitļus, lai tie kopā ar dotajiem …" at bounding box center [457, 102] width 402 height 186
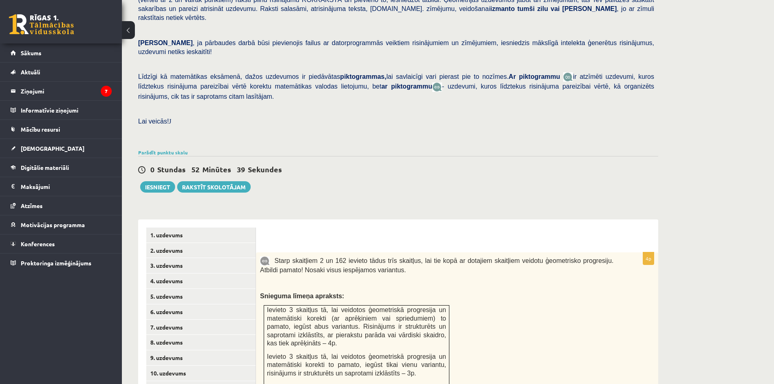
scroll to position [52, 0]
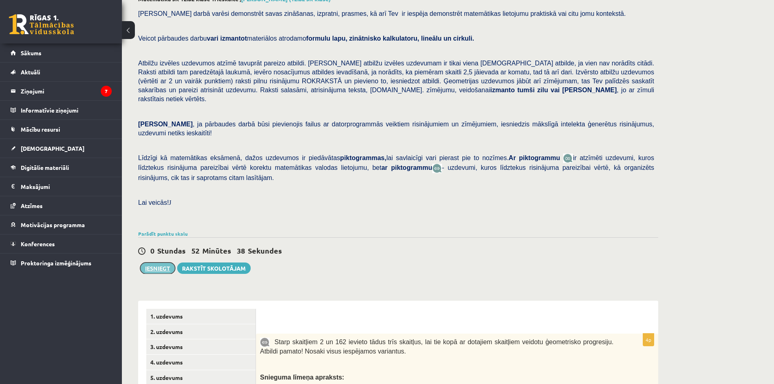
click at [157, 262] on button "Iesniegt" at bounding box center [157, 267] width 35 height 11
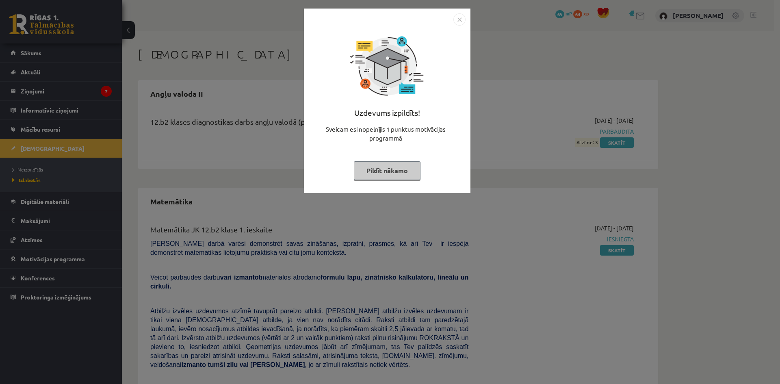
click at [461, 21] on img "Close" at bounding box center [459, 19] width 12 height 12
